Goal: Transaction & Acquisition: Book appointment/travel/reservation

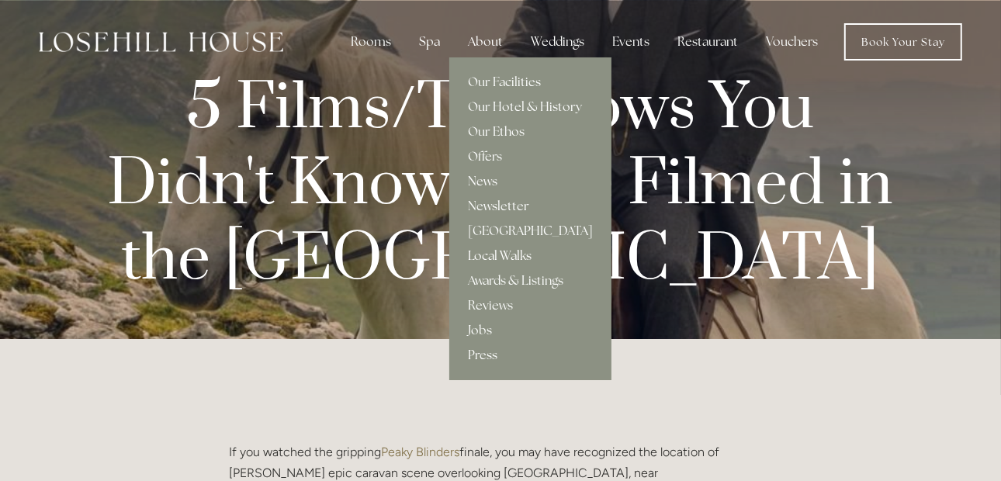
click at [508, 249] on link "Local Walks" at bounding box center [530, 256] width 162 height 25
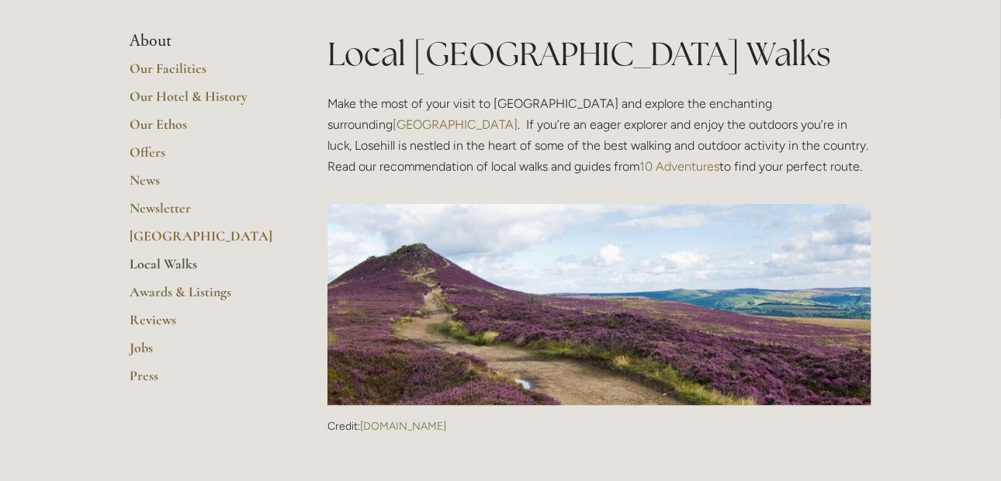
scroll to position [310, 0]
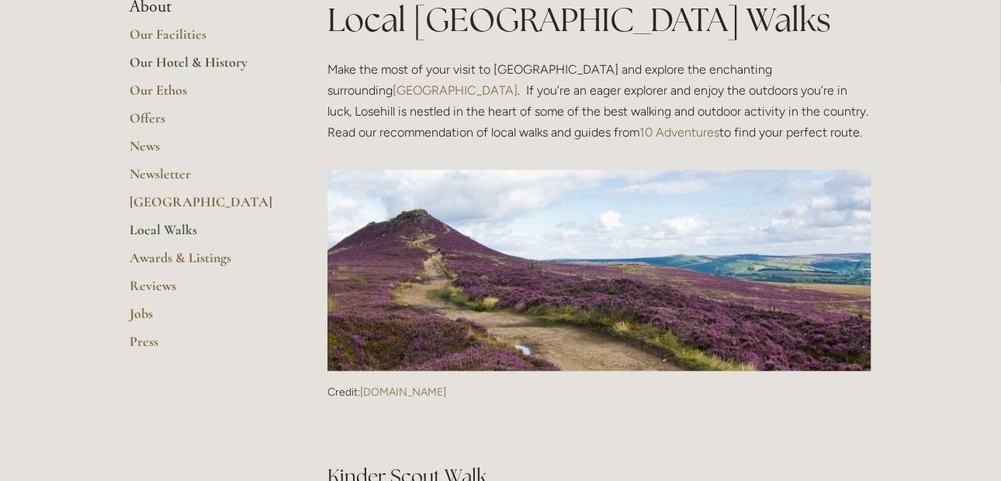
click at [217, 64] on link "Our Hotel & History" at bounding box center [204, 68] width 148 height 28
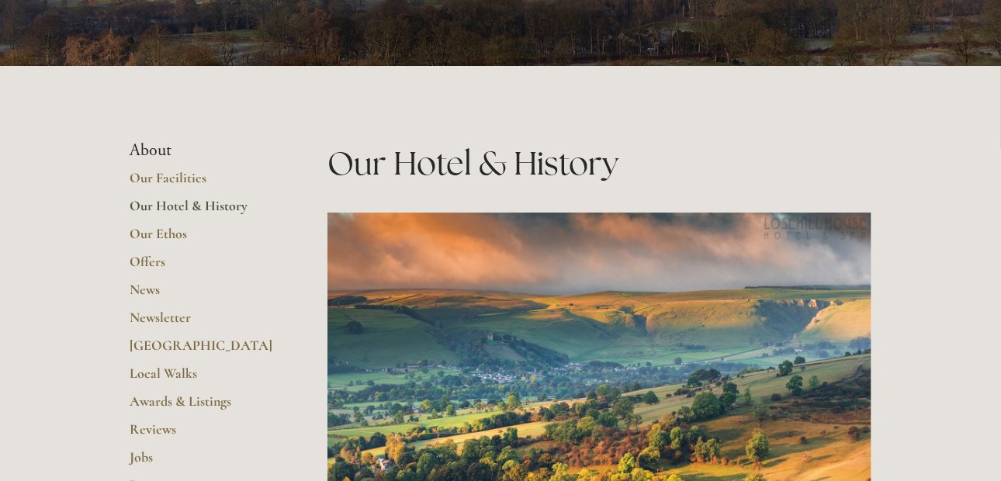
scroll to position [233, 0]
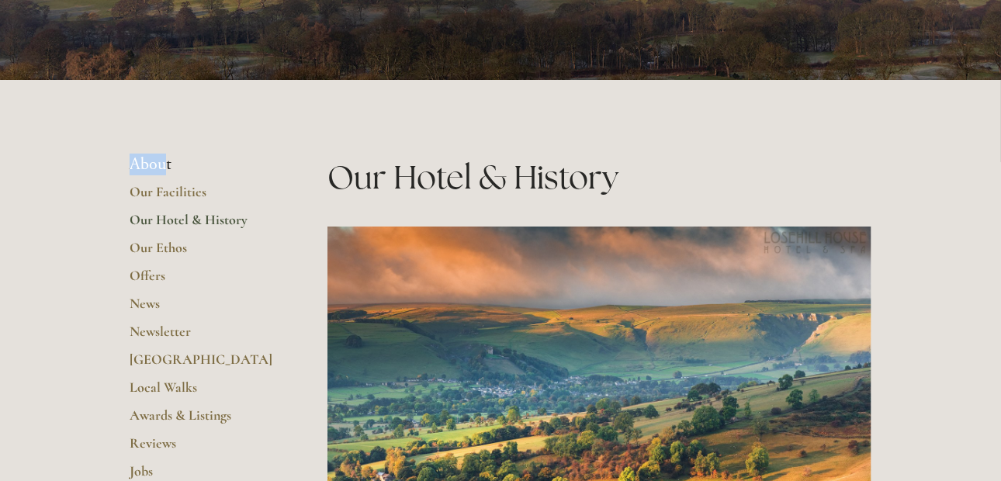
drag, startPoint x: 164, startPoint y: 156, endPoint x: 160, endPoint y: 164, distance: 9.7
click at [160, 164] on li "About" at bounding box center [204, 164] width 148 height 20
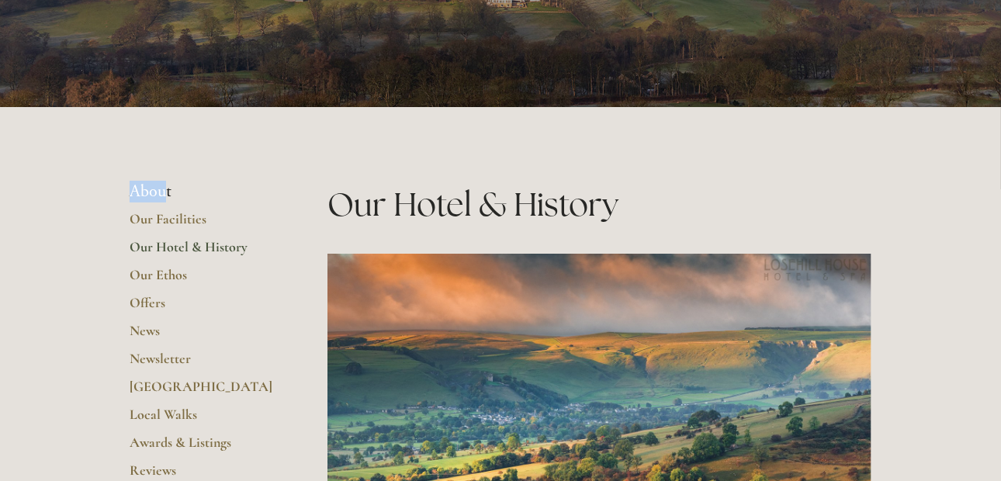
scroll to position [0, 0]
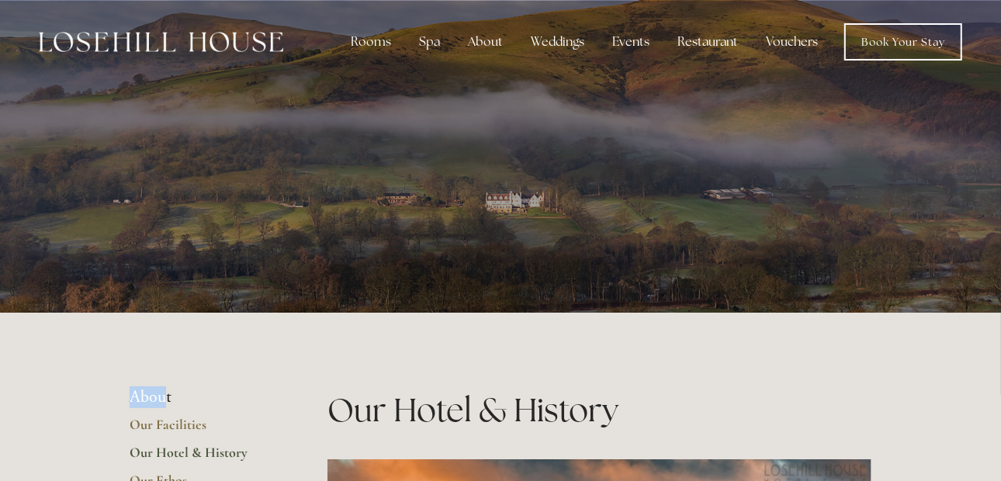
click at [244, 47] on img at bounding box center [161, 42] width 244 height 20
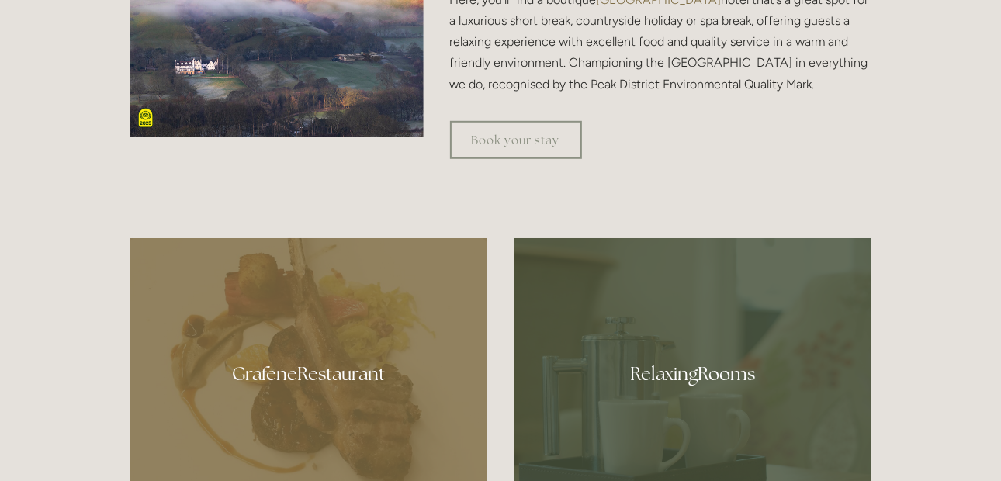
scroll to position [697, 0]
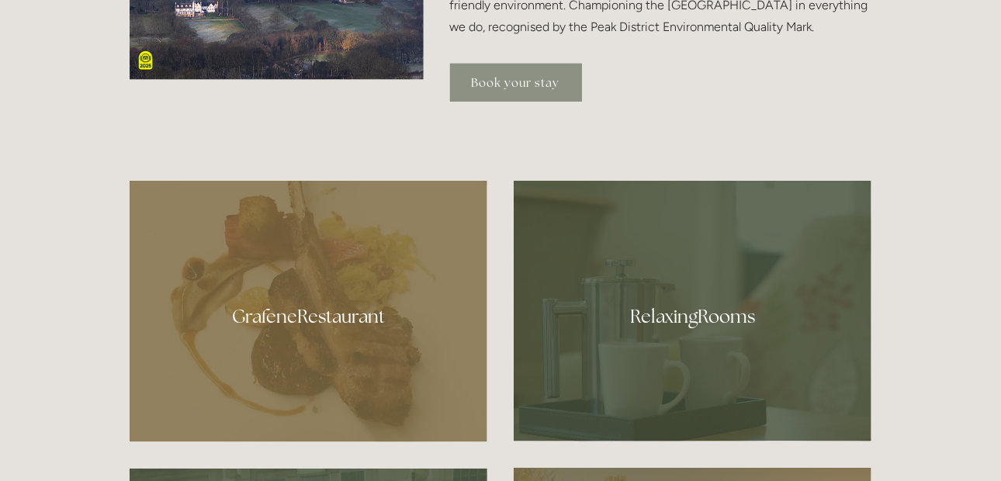
click at [542, 83] on link "Book your stay" at bounding box center [516, 83] width 132 height 38
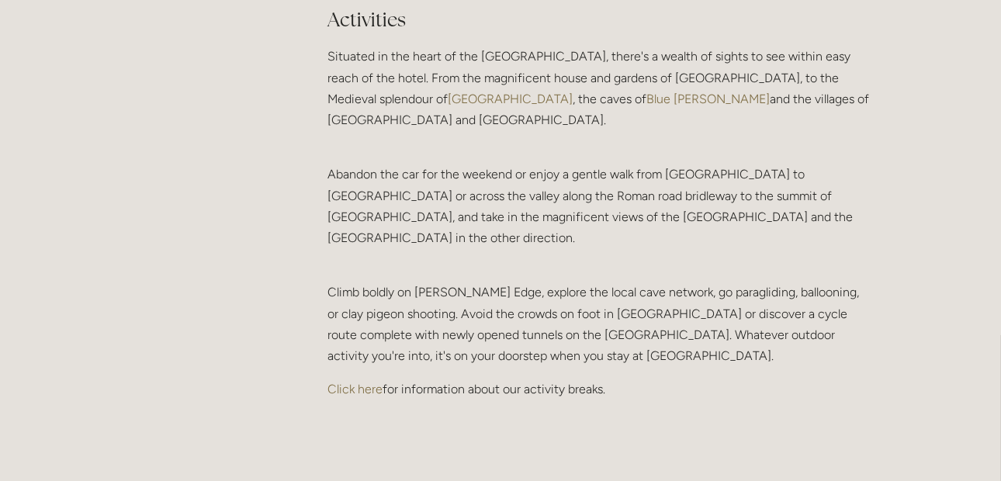
scroll to position [3180, 0]
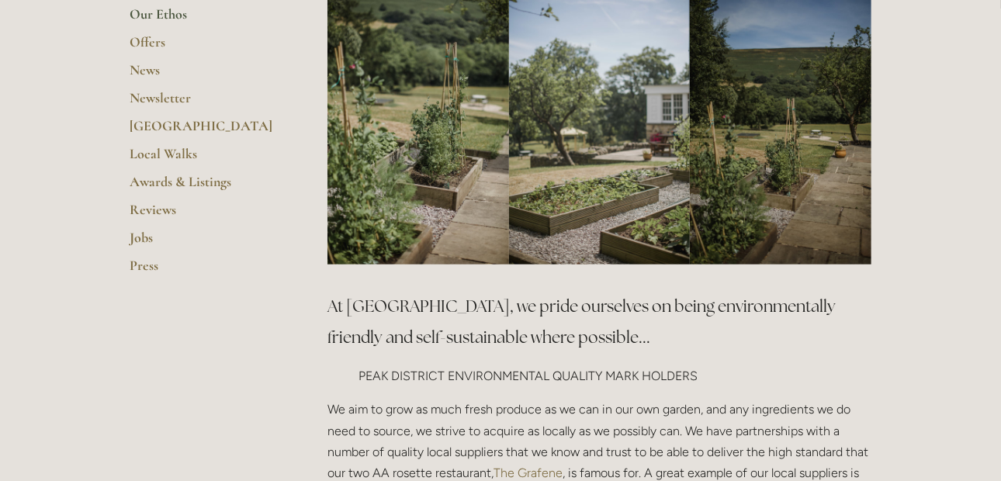
scroll to position [155, 0]
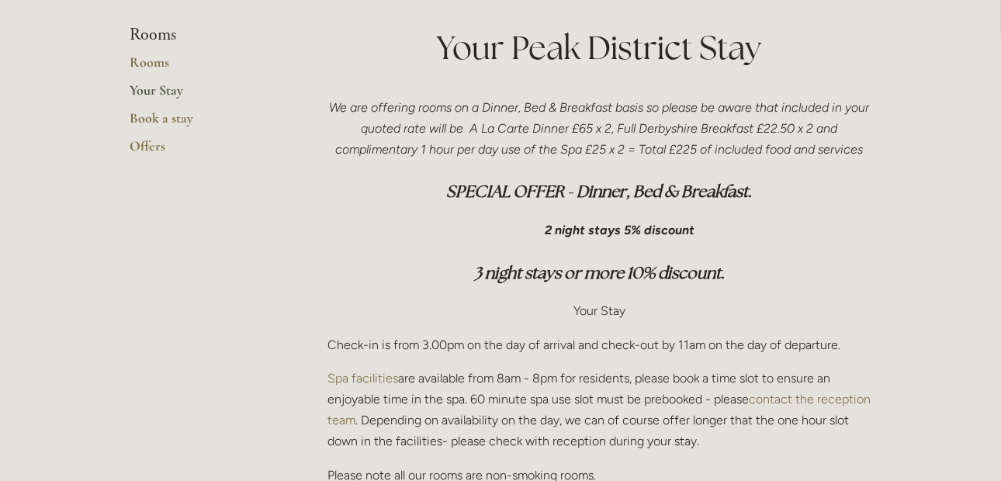
scroll to position [465, 0]
